Goal: Transaction & Acquisition: Purchase product/service

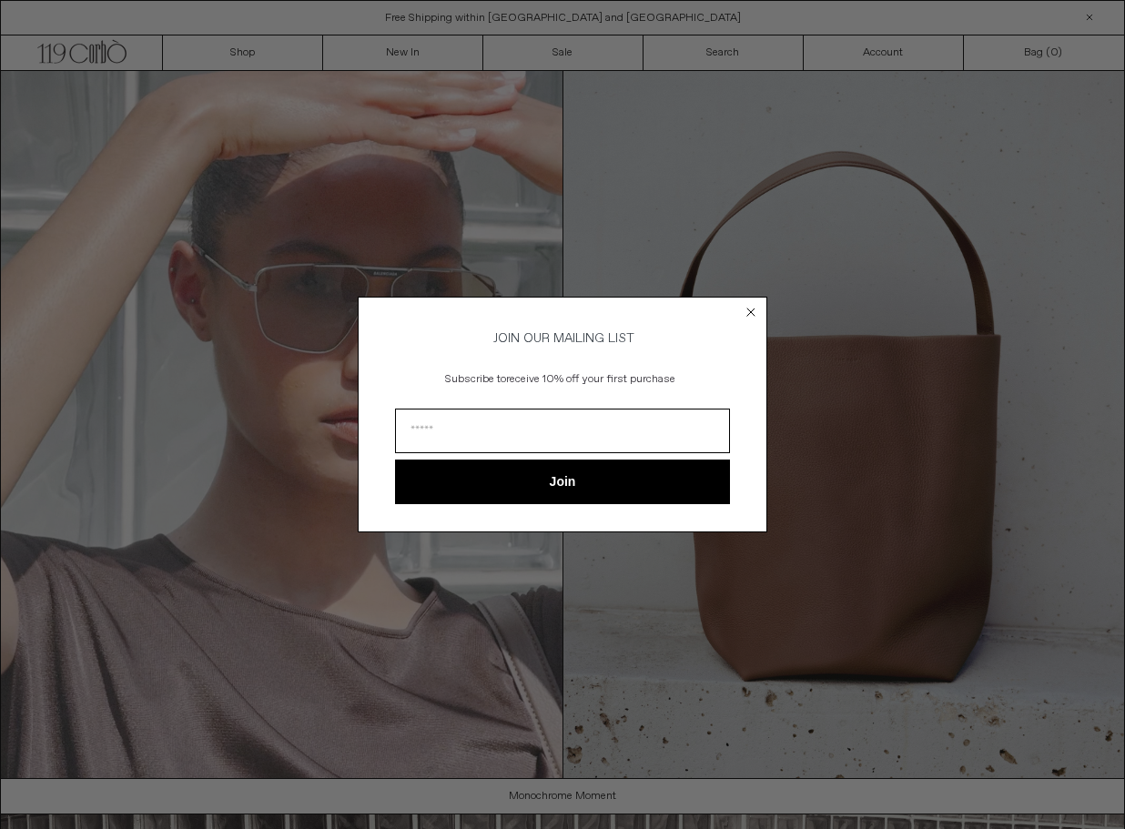
click at [748, 307] on circle "Close dialog" at bounding box center [750, 312] width 17 height 17
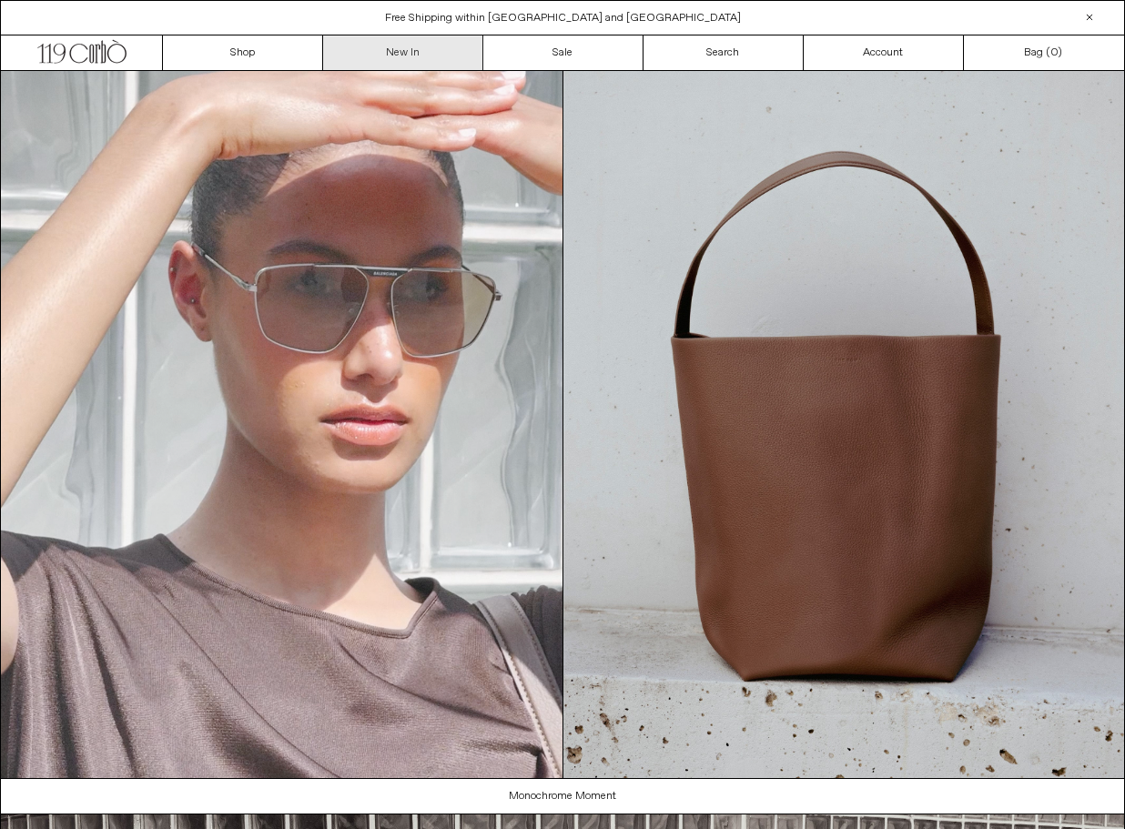
click at [390, 45] on link "New In" at bounding box center [403, 52] width 160 height 35
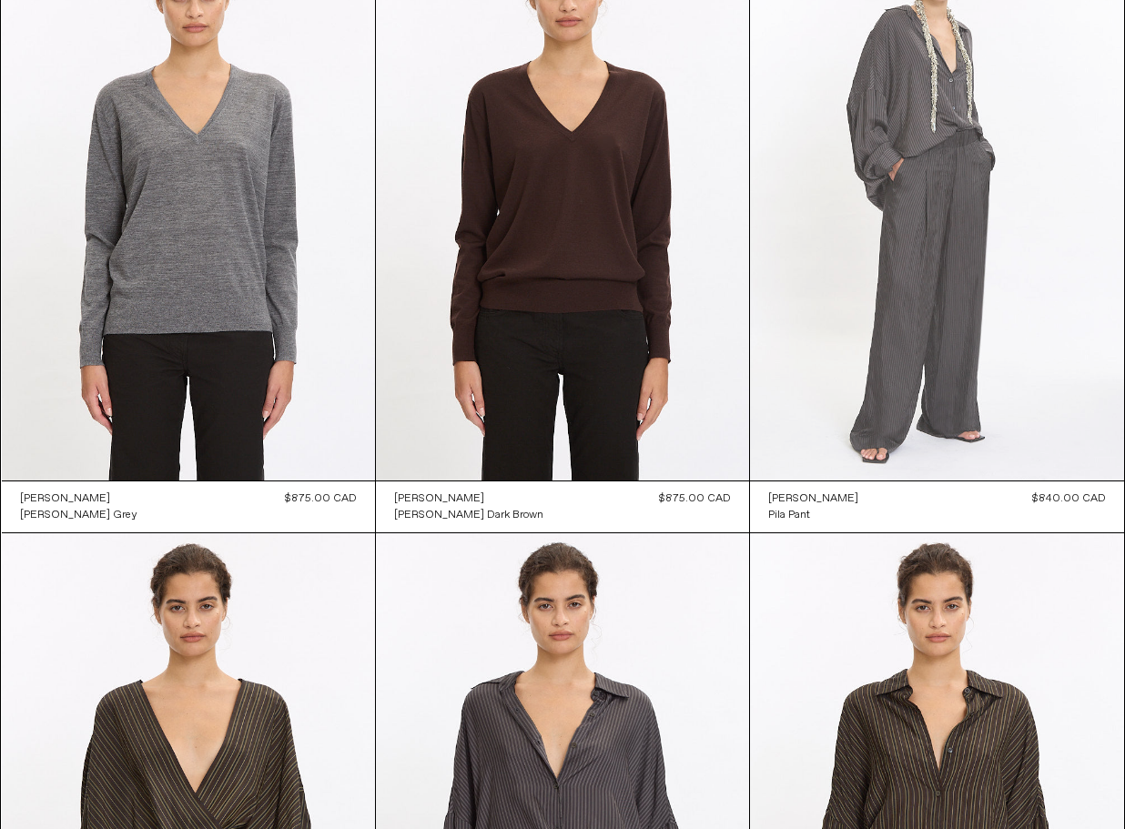
scroll to position [2620, 0]
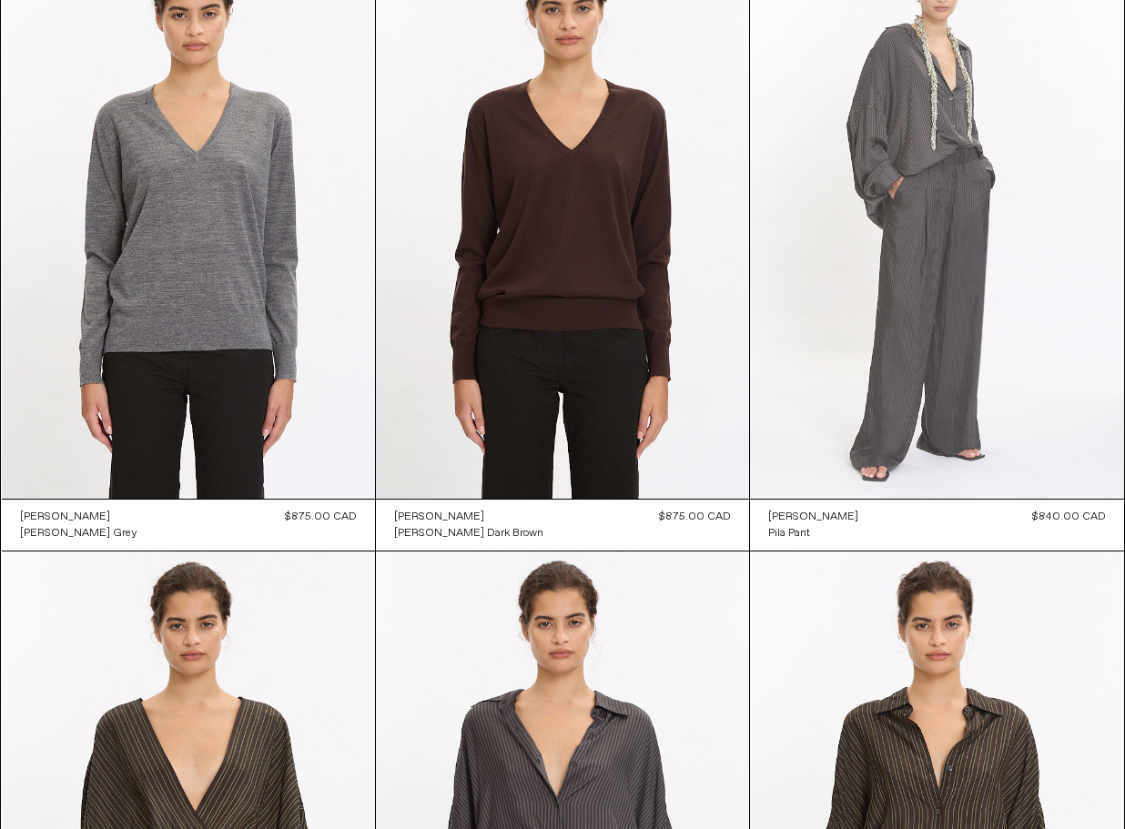
click at [884, 332] on at bounding box center [936, 218] width 373 height 560
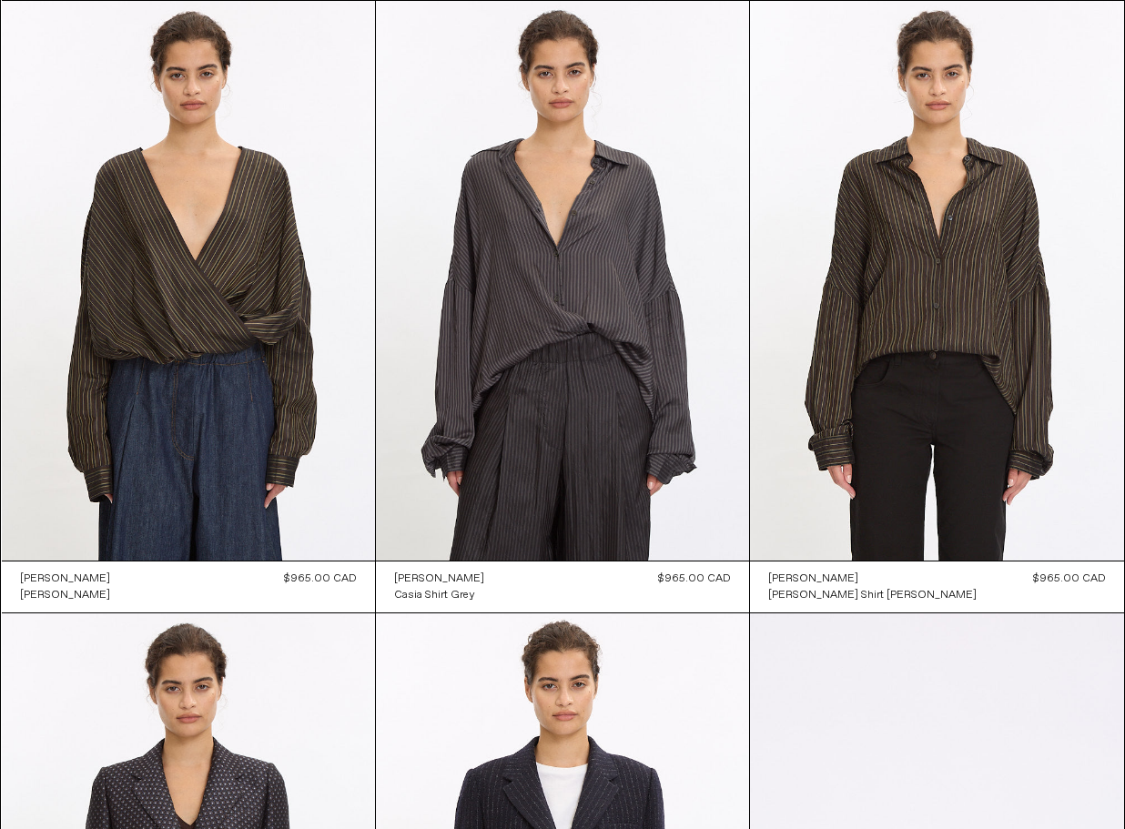
scroll to position [3171, 0]
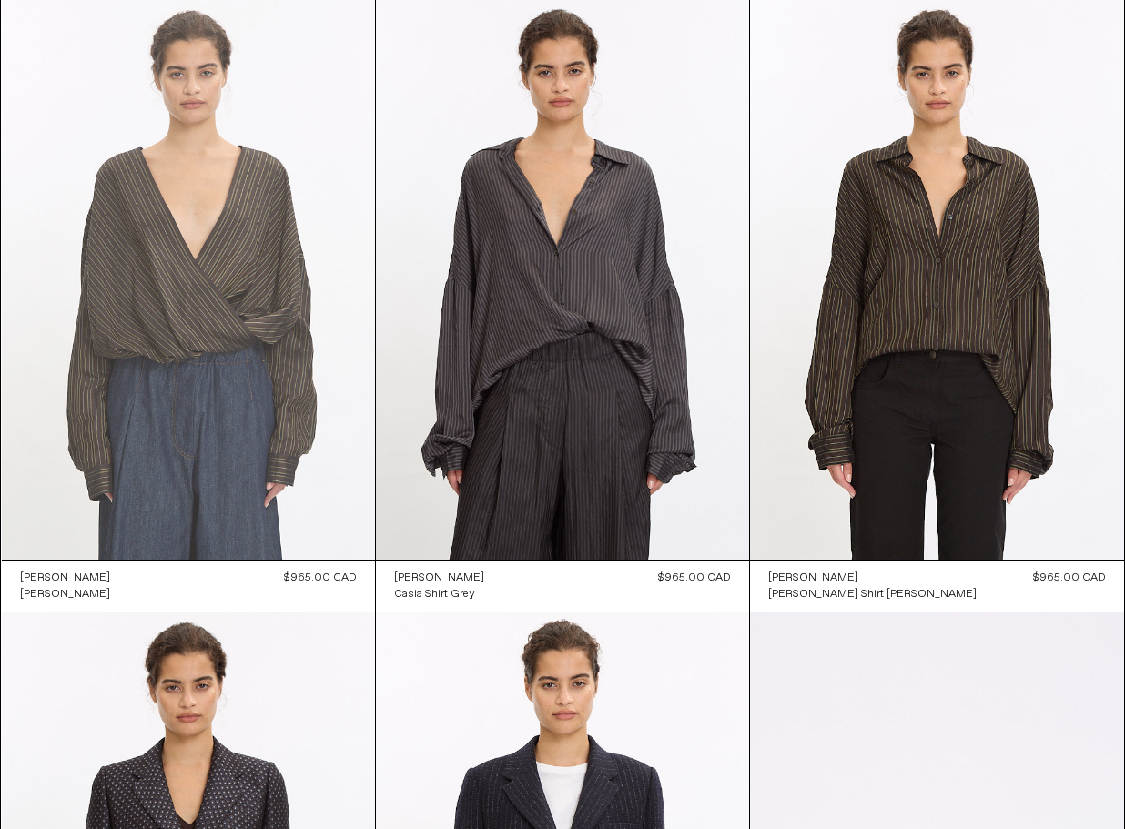
click at [278, 397] on at bounding box center [188, 280] width 373 height 560
